Goal: Check status: Check status

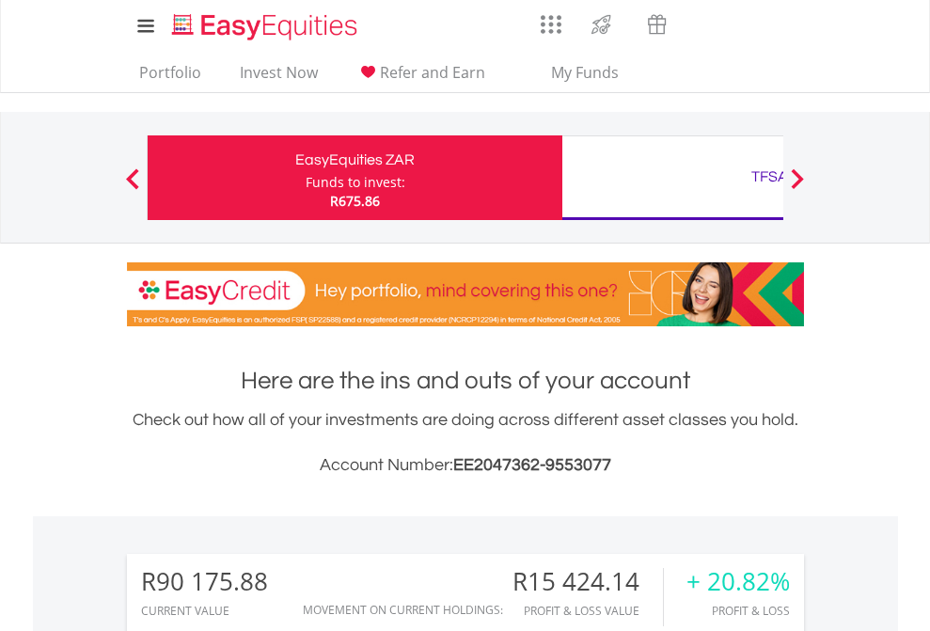
scroll to position [181, 295]
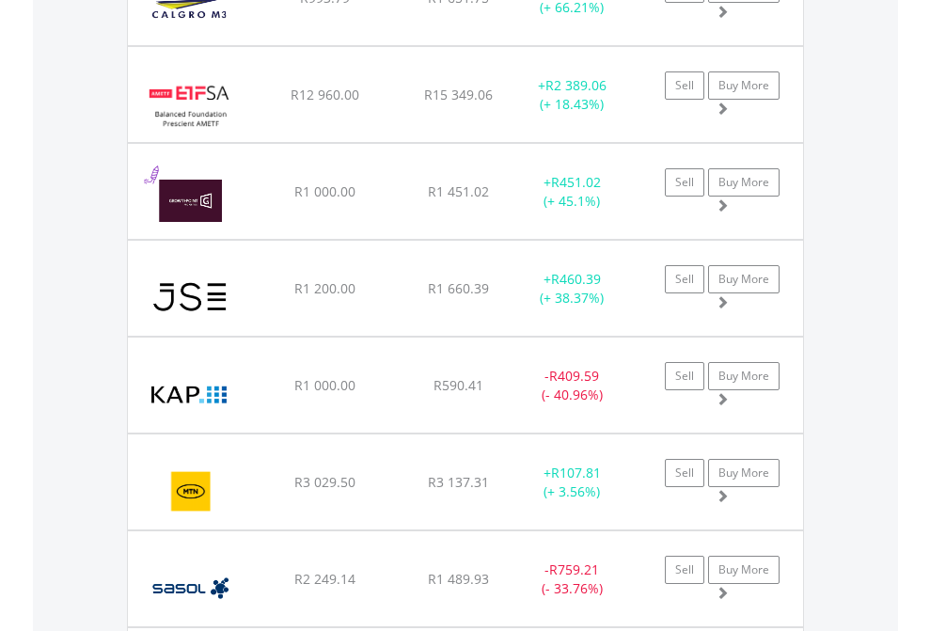
scroll to position [181, 295]
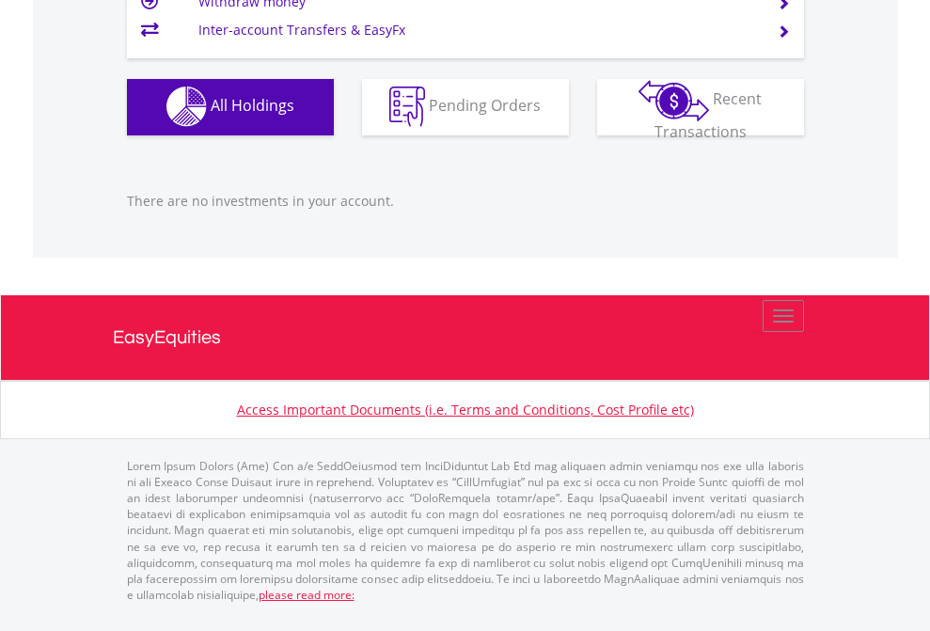
scroll to position [181, 295]
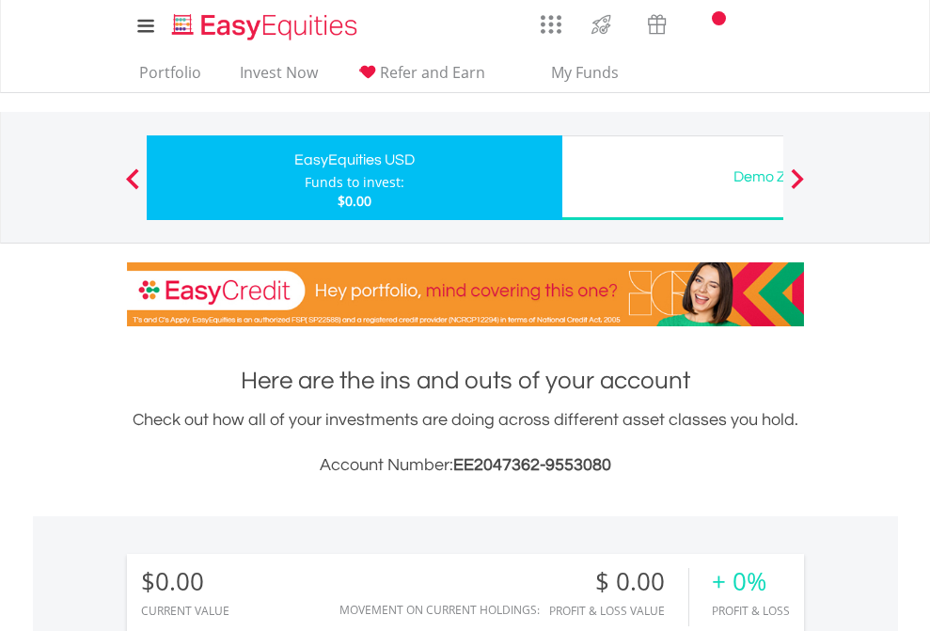
scroll to position [181, 295]
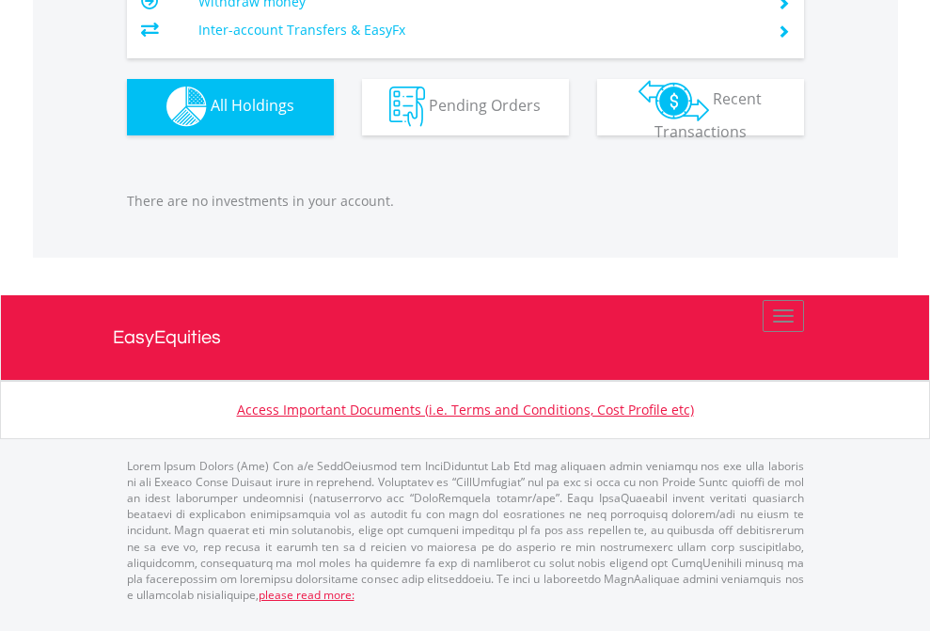
scroll to position [1861, 0]
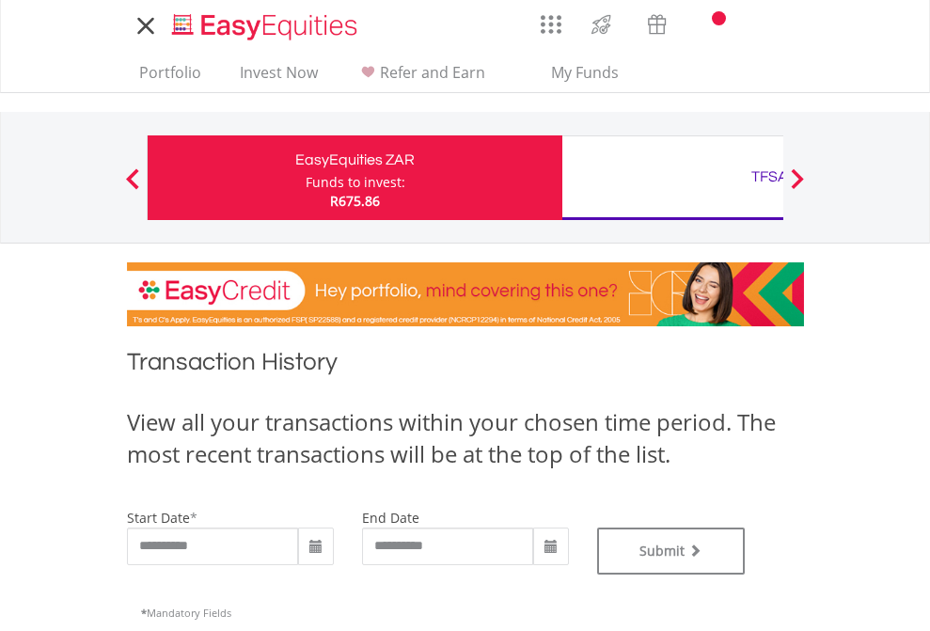
type input "**********"
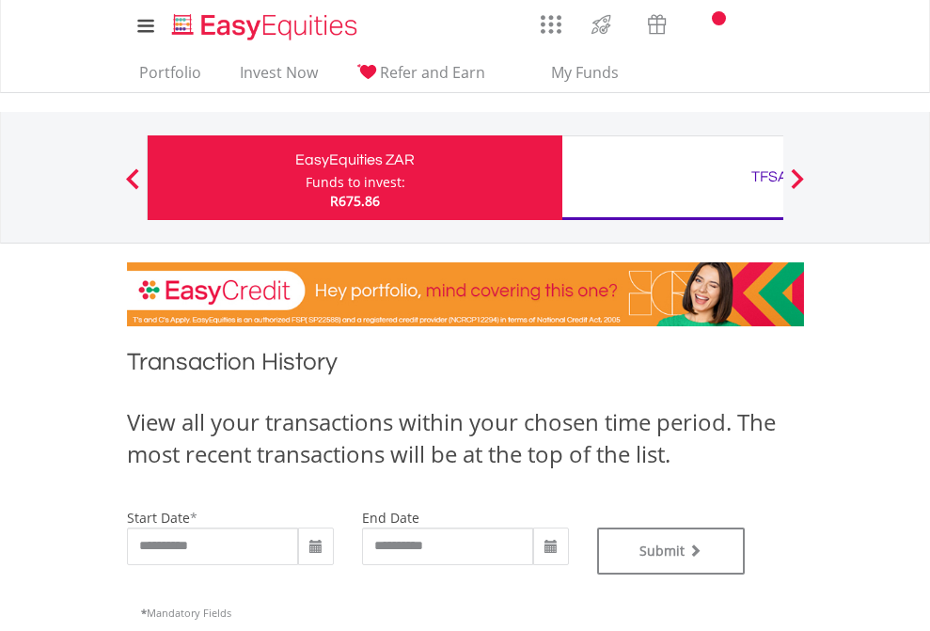
click at [672, 178] on div "TFSA" at bounding box center [769, 177] width 392 height 26
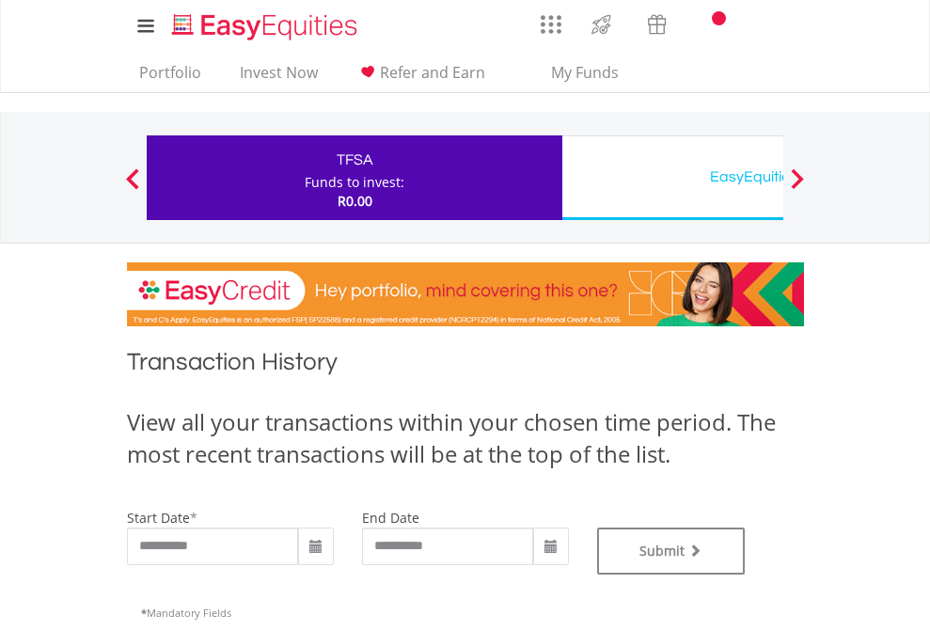
scroll to position [762, 0]
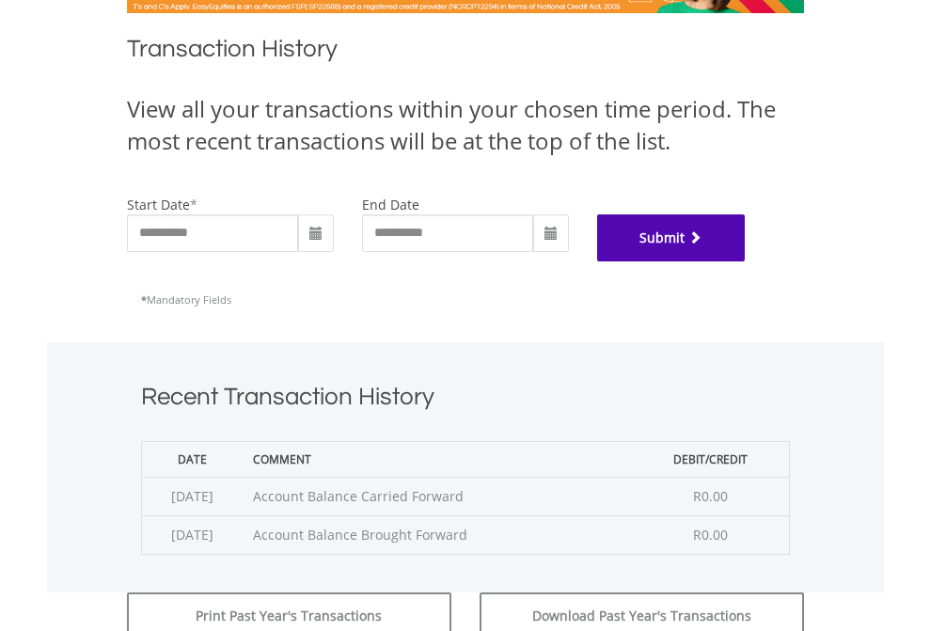
click at [746, 261] on button "Submit" at bounding box center [671, 237] width 149 height 47
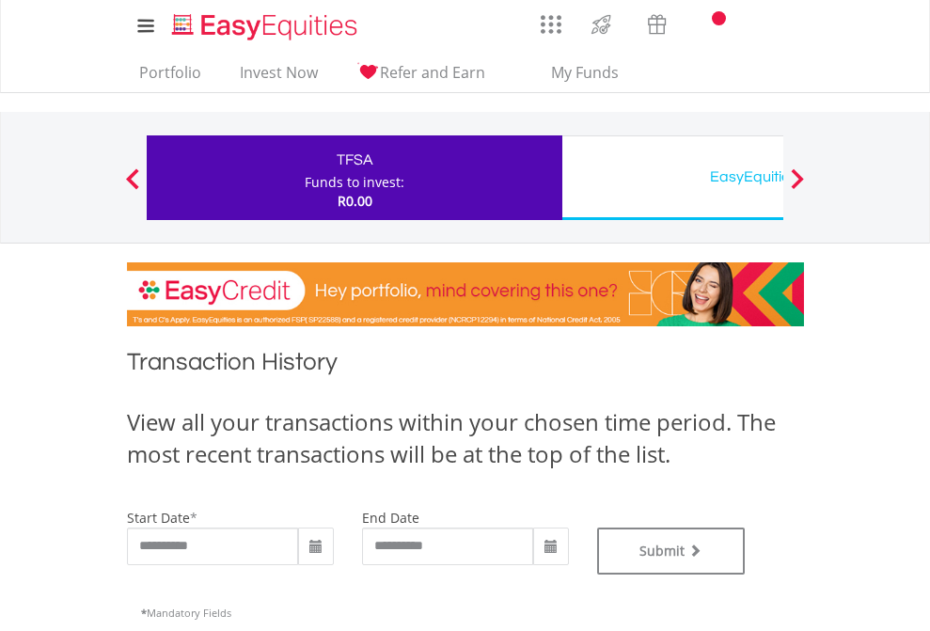
click at [672, 178] on div "EasyEquities USD" at bounding box center [769, 177] width 392 height 26
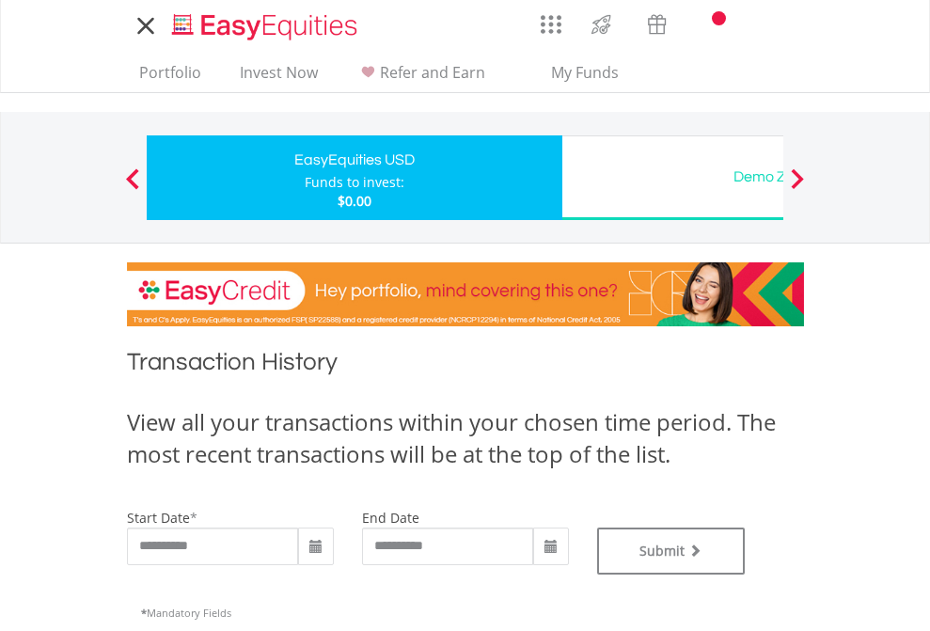
type input "**********"
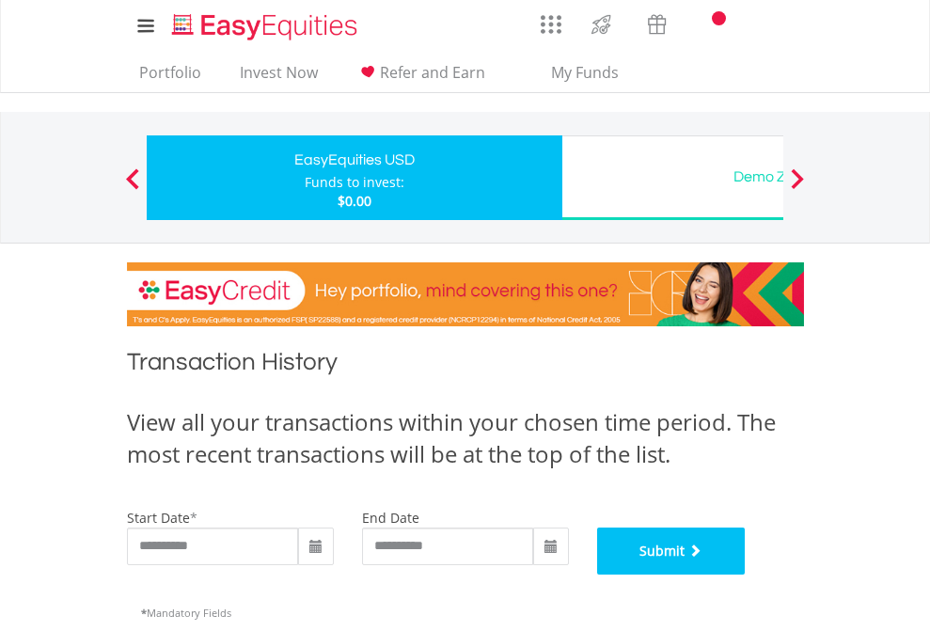
click at [746, 574] on button "Submit" at bounding box center [671, 550] width 149 height 47
